Goal: Task Accomplishment & Management: Manage account settings

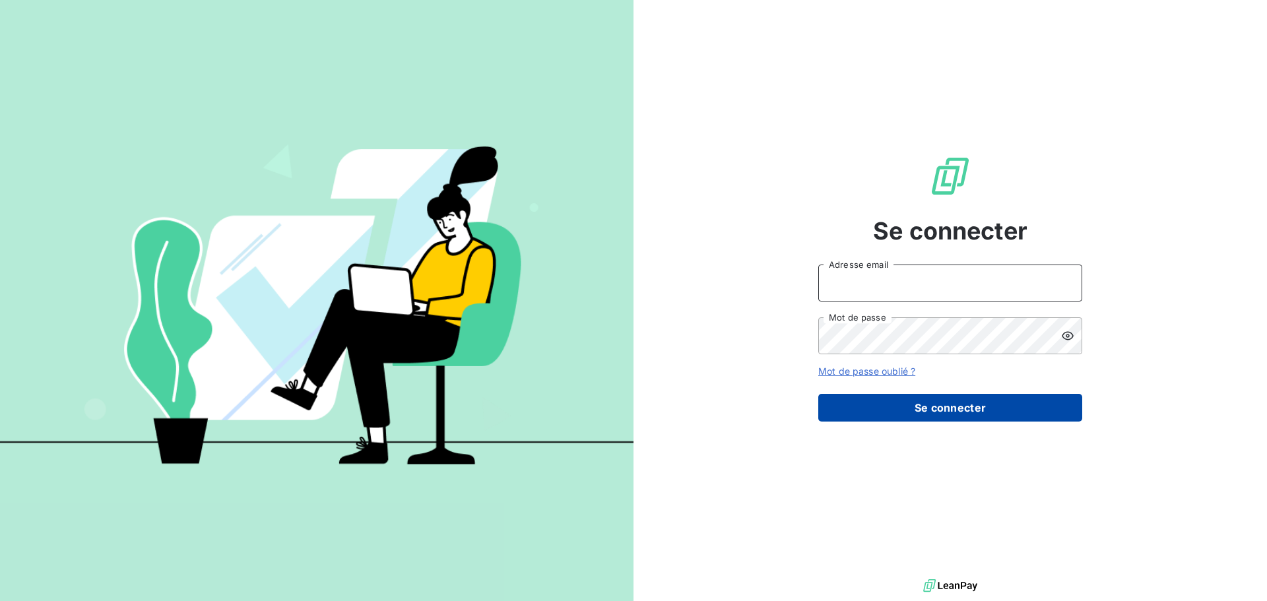
type input "[EMAIL_ADDRESS][DOMAIN_NAME]"
click at [943, 405] on button "Se connecter" at bounding box center [950, 408] width 264 height 28
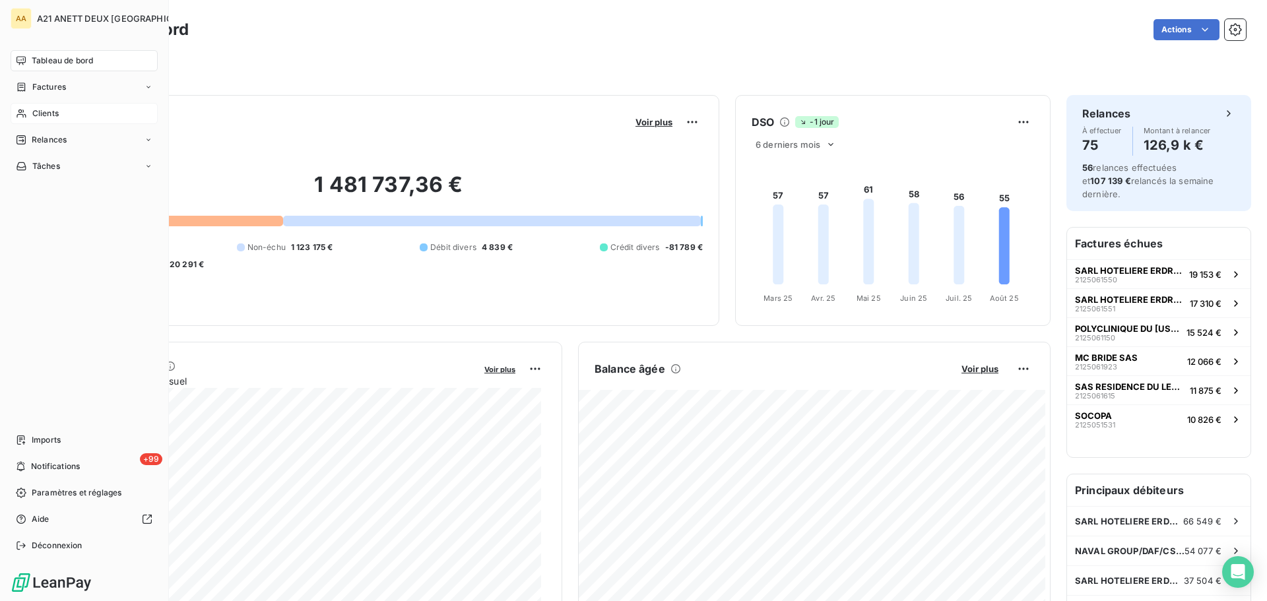
click at [21, 115] on icon at bounding box center [20, 114] width 9 height 9
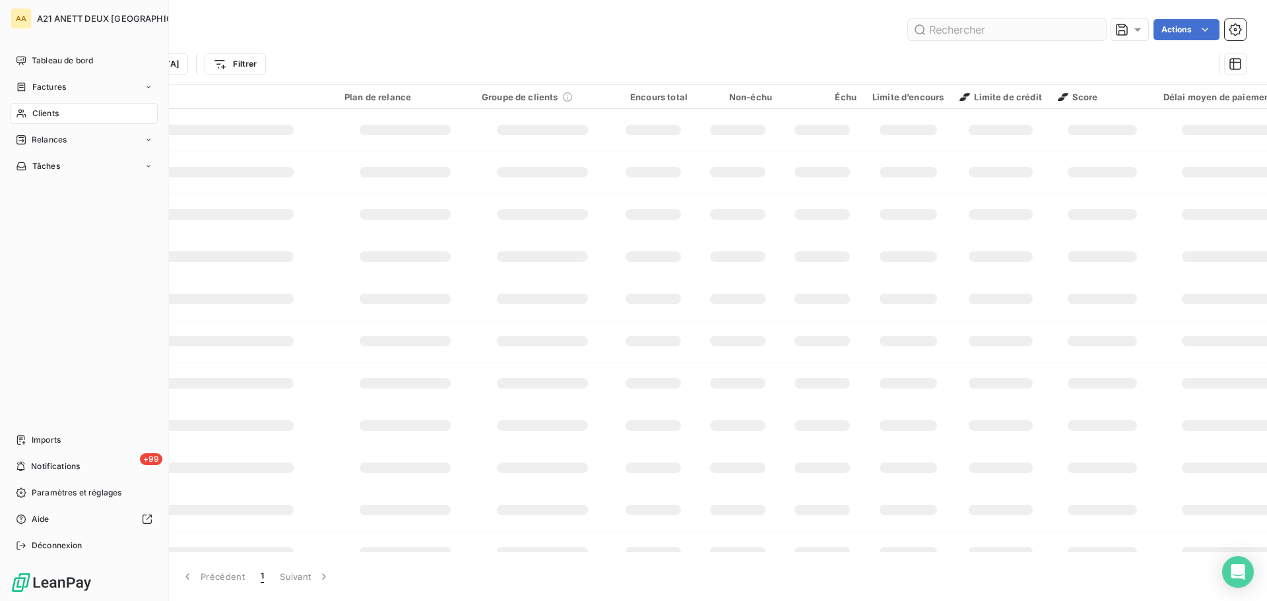
click at [971, 30] on input "text" at bounding box center [1007, 29] width 198 height 21
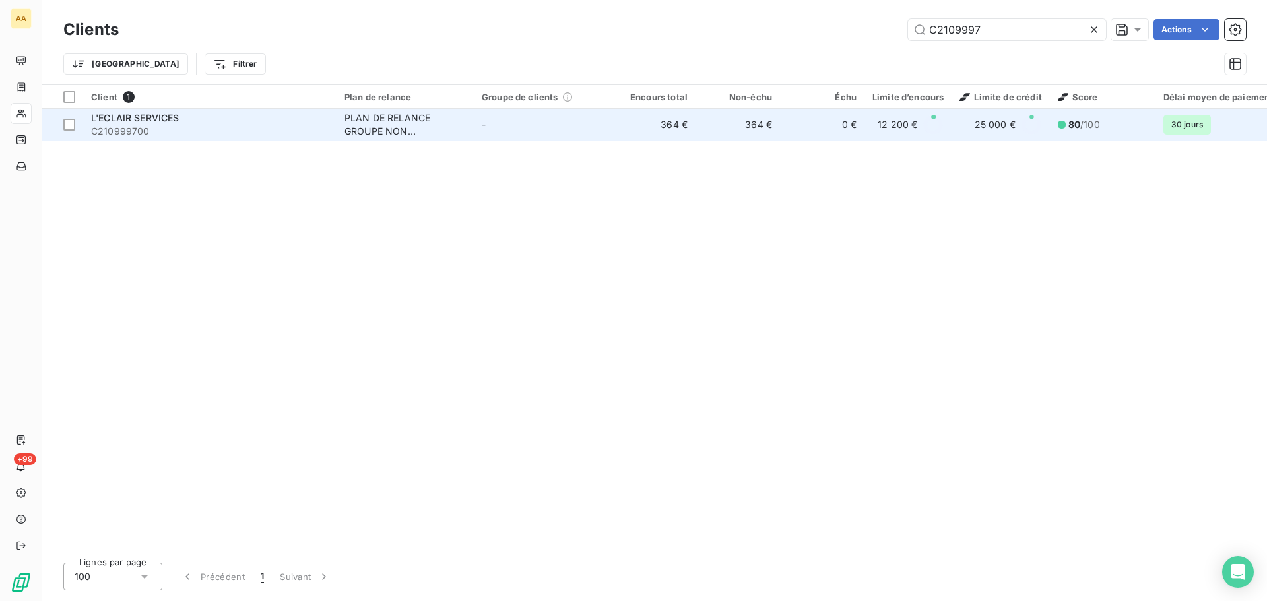
type input "C2109997"
click at [406, 130] on div "PLAN DE RELANCE GROUPE NON AUTOMATIQUE" at bounding box center [404, 124] width 121 height 26
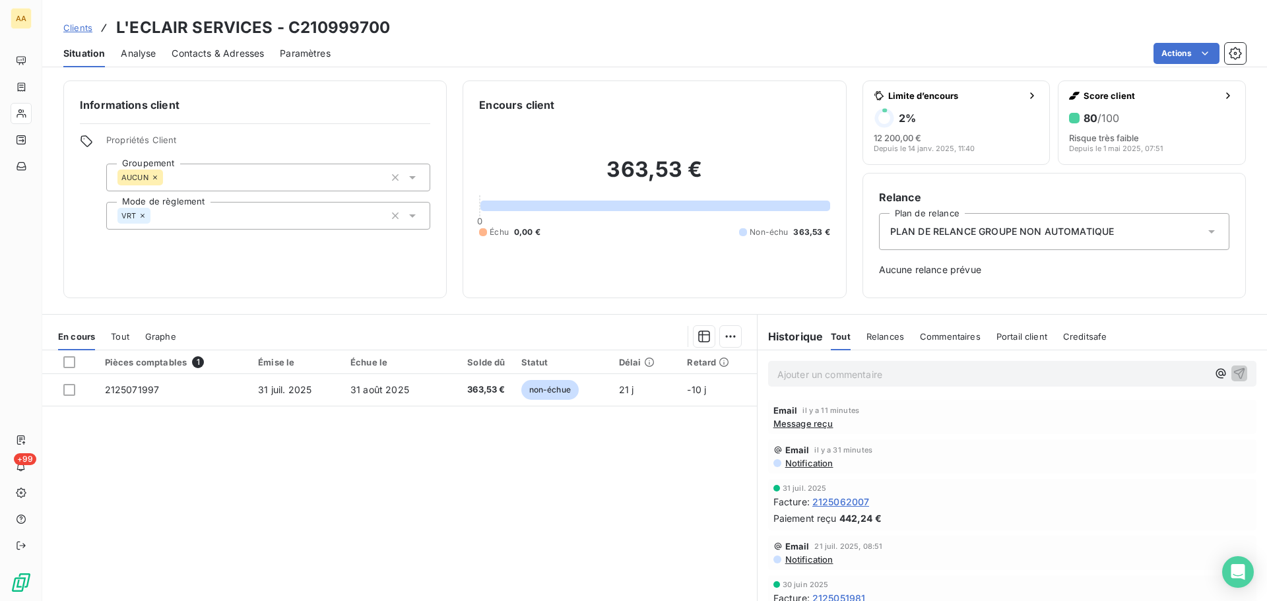
click at [1205, 232] on icon at bounding box center [1211, 231] width 13 height 13
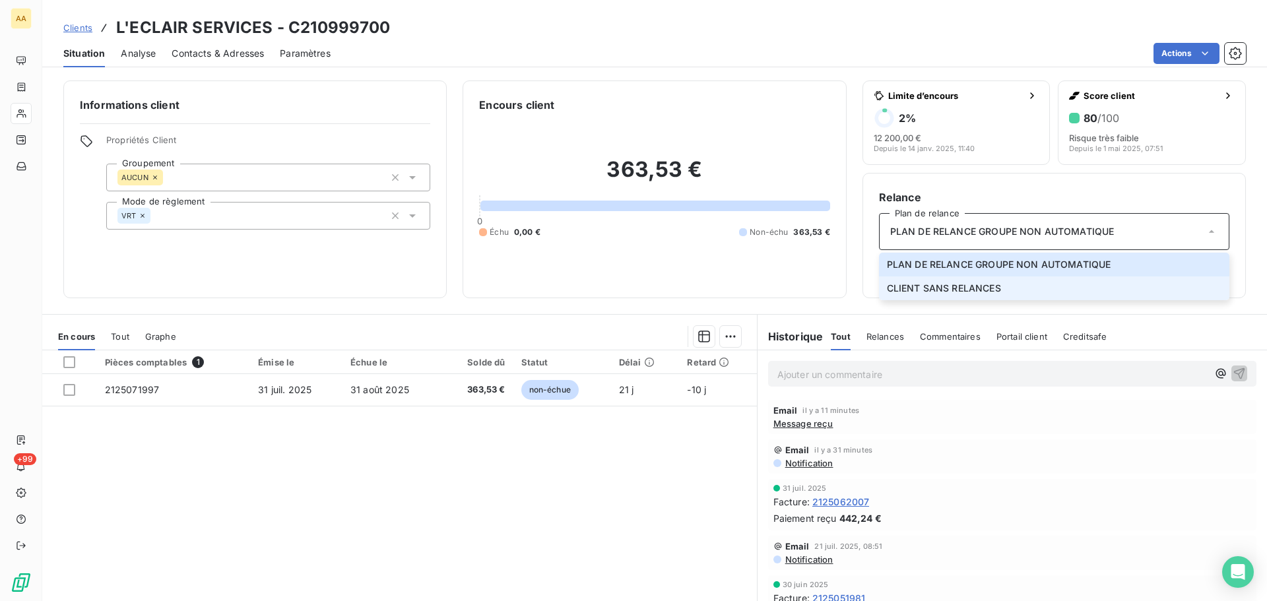
click at [926, 288] on span "CLIENT SANS RELANCES" at bounding box center [944, 288] width 114 height 13
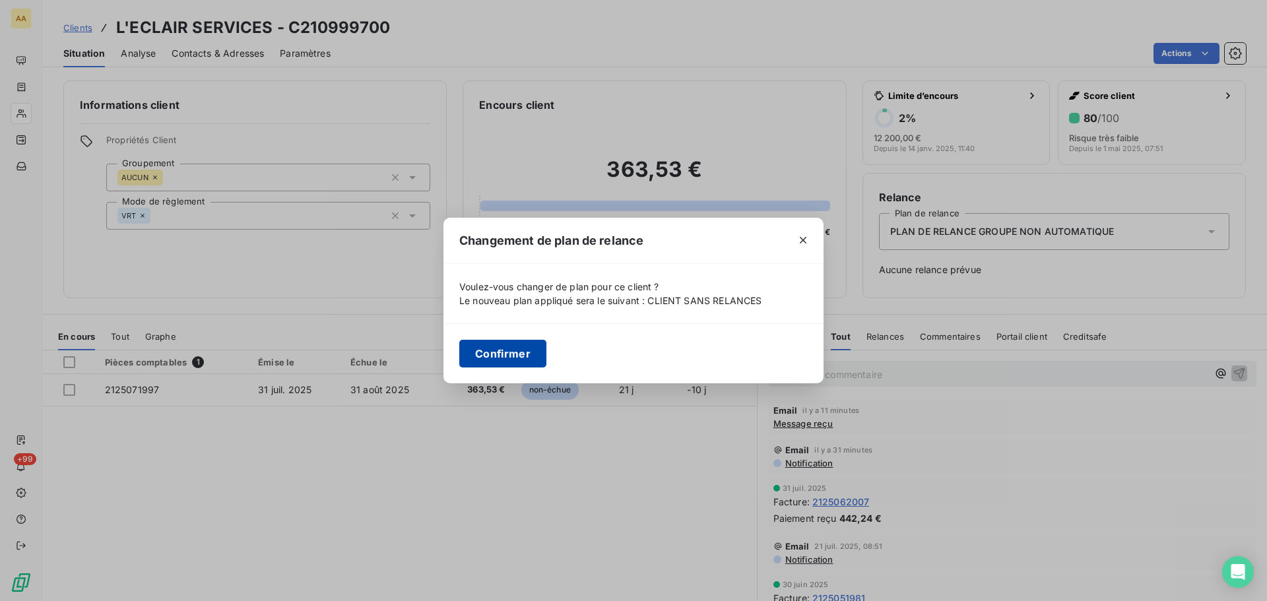
click at [496, 352] on button "Confirmer" at bounding box center [502, 354] width 87 height 28
